Goal: Task Accomplishment & Management: Manage account settings

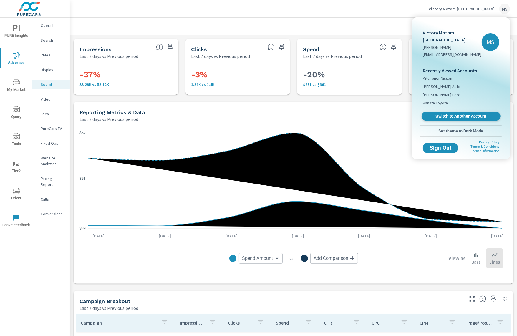
click at [454, 114] on span "Switch to Another Account" at bounding box center [461, 117] width 72 height 6
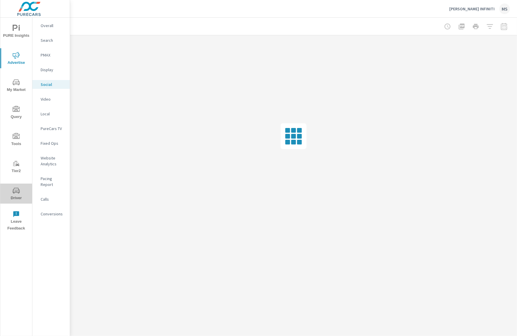
click at [20, 195] on span "Driver" at bounding box center [16, 194] width 28 height 14
